Goal: Navigation & Orientation: Find specific page/section

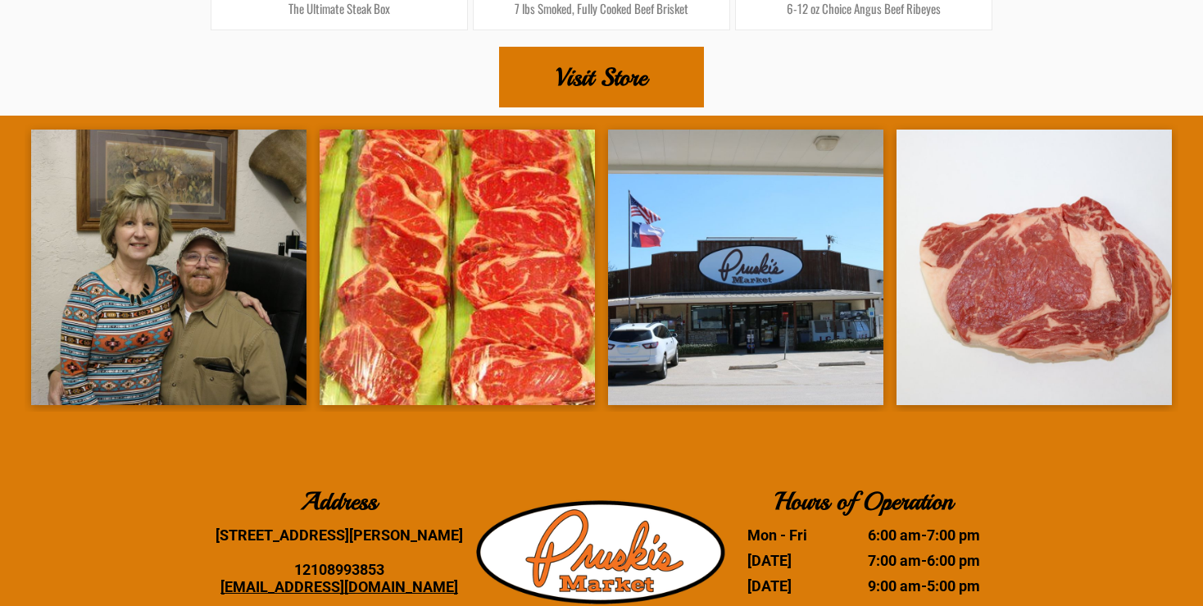
scroll to position [2807, 0]
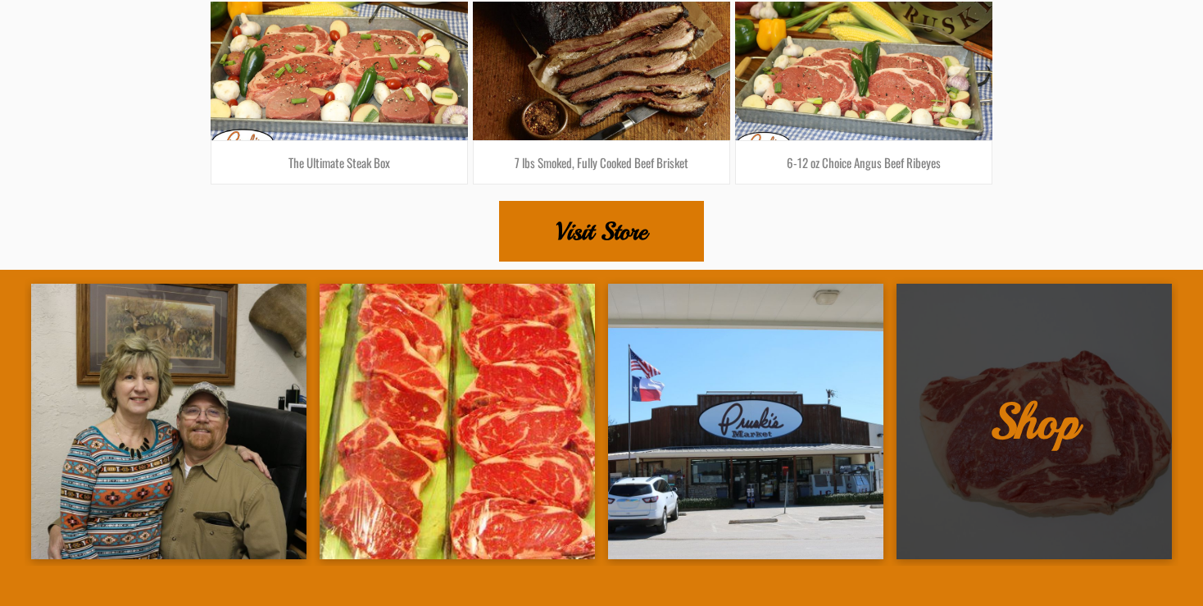
click at [1041, 388] on link at bounding box center [1034, 421] width 275 height 275
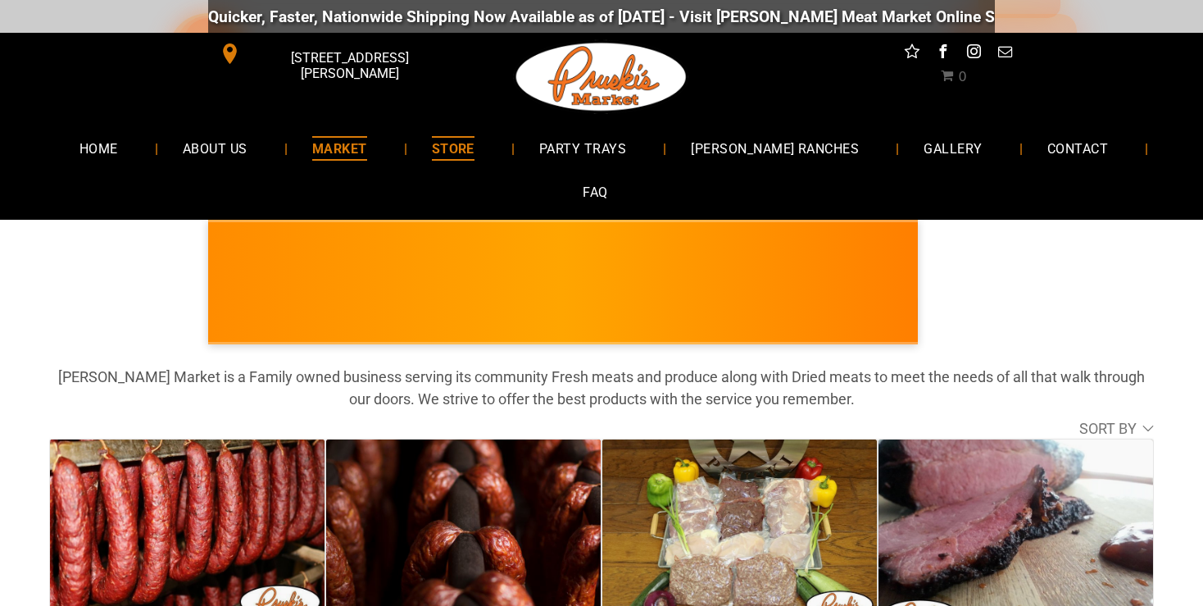
click at [356, 143] on span "MARKET" at bounding box center [339, 148] width 55 height 24
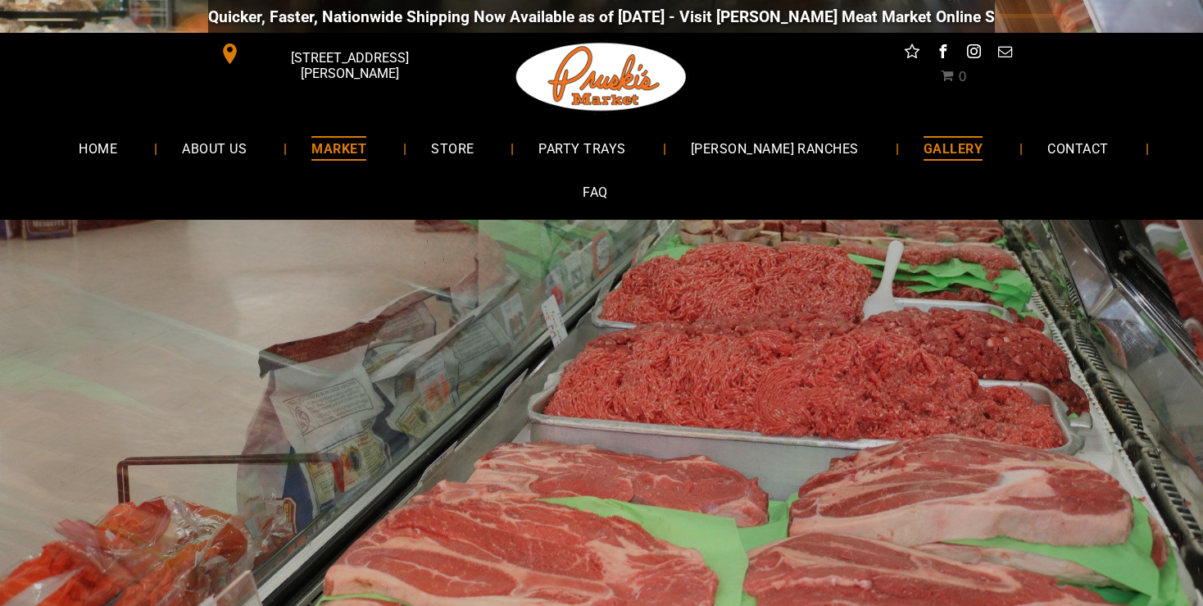
click at [924, 148] on span "GALLERY" at bounding box center [953, 148] width 59 height 24
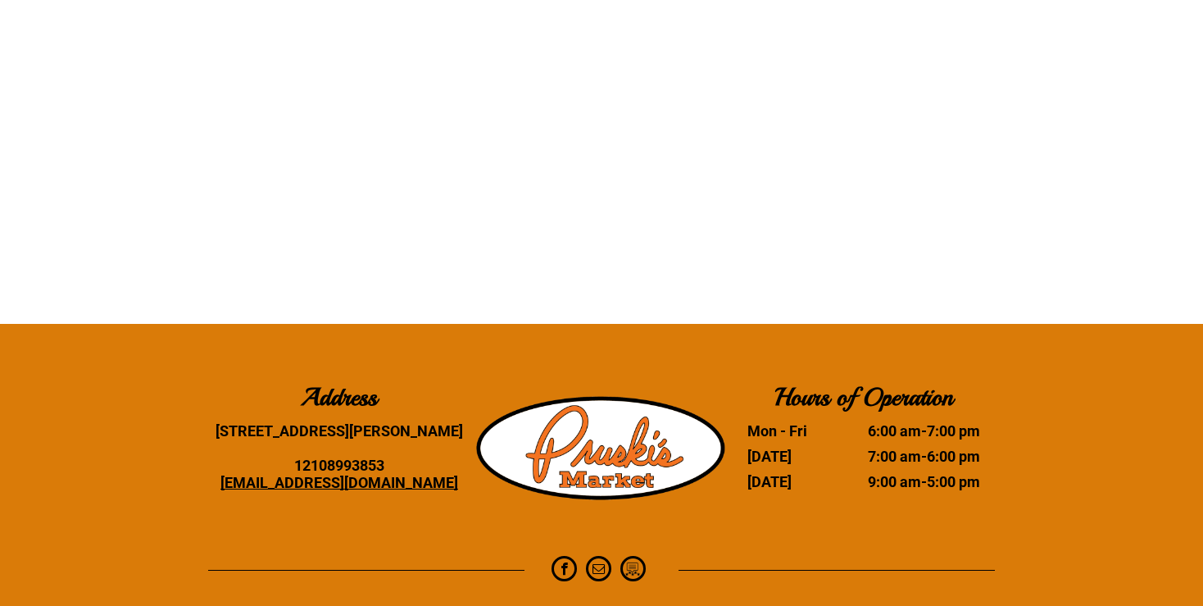
scroll to position [3634, 0]
